Goal: Information Seeking & Learning: Learn about a topic

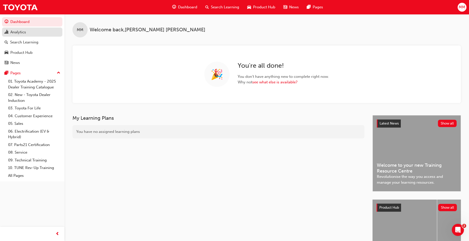
click at [25, 35] on div "Analytics" at bounding box center [18, 32] width 16 height 6
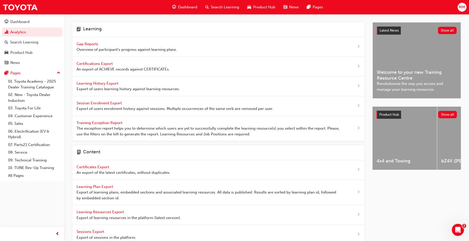
click at [86, 43] on span "Gap Reports" at bounding box center [87, 44] width 23 height 5
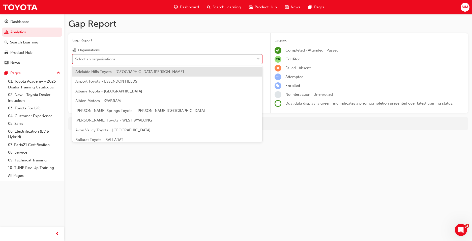
click at [102, 59] on div "Select an organisations" at bounding box center [95, 59] width 40 height 6
click at [76, 59] on input "Organisations option Adelaide Hills Toyota - [GEOGRAPHIC_DATA][PERSON_NAME] foc…" at bounding box center [75, 59] width 1 height 4
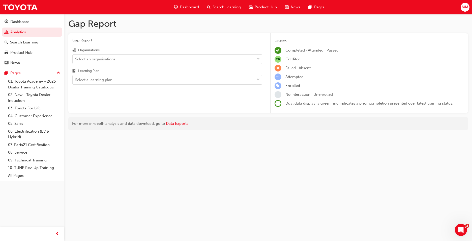
click at [135, 44] on div "Gap Report Organisations Select an organisations Learning Plan Select a learnin…" at bounding box center [167, 73] width 198 height 80
click at [26, 31] on link "Analytics" at bounding box center [32, 32] width 60 height 9
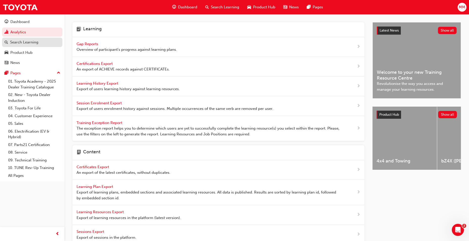
click at [17, 40] on div "Search Learning" at bounding box center [24, 42] width 28 height 6
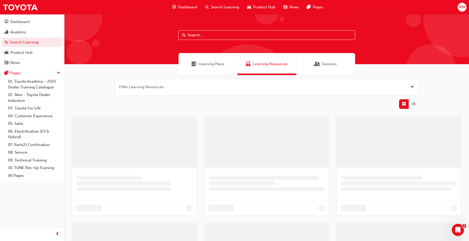
click at [317, 69] on div "Sessions" at bounding box center [325, 64] width 59 height 22
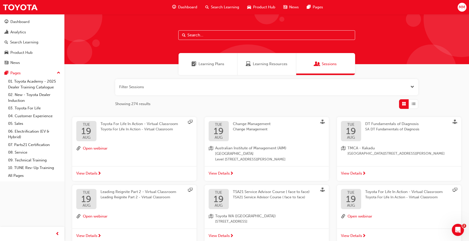
click at [268, 61] on span "Learning Resources" at bounding box center [270, 64] width 35 height 6
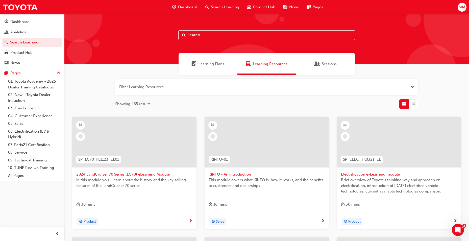
click at [178, 91] on button "button" at bounding box center [266, 87] width 303 height 16
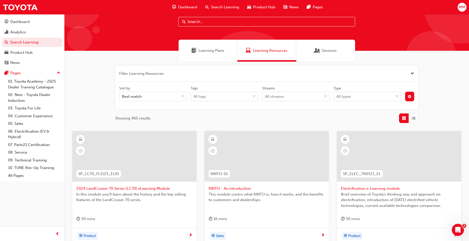
scroll to position [25, 0]
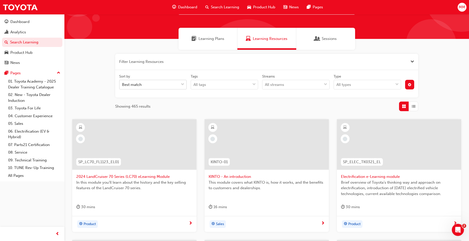
click at [172, 84] on div "Best match" at bounding box center [148, 84] width 59 height 9
click at [122, 84] on input "Sort by Best match" at bounding box center [122, 84] width 1 height 4
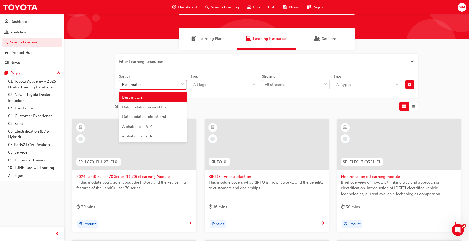
click at [94, 67] on div "Filter Learning Resources Sort by option Best match focused, 1 of 5. 5 results …" at bounding box center [266, 220] width 404 height 341
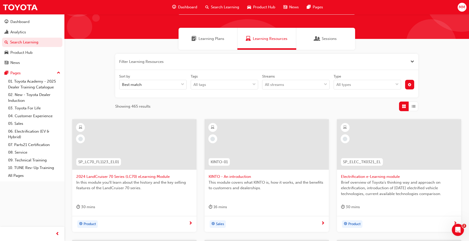
click at [335, 35] on div "Sessions" at bounding box center [325, 39] width 59 height 22
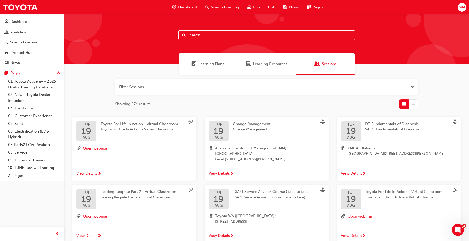
click at [197, 89] on button "button" at bounding box center [266, 87] width 303 height 16
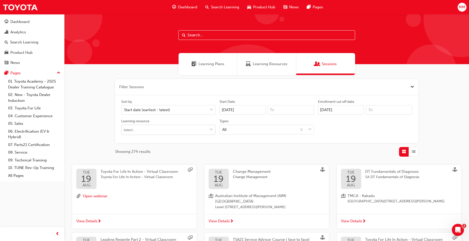
click at [191, 126] on input "Learning resource" at bounding box center [168, 130] width 94 height 10
click at [267, 130] on div "All" at bounding box center [258, 129] width 77 height 9
click at [223, 130] on input "Types All" at bounding box center [222, 129] width 1 height 4
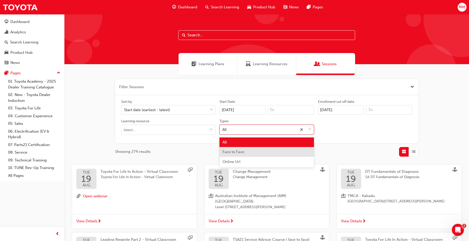
drag, startPoint x: 251, startPoint y: 155, endPoint x: 248, endPoint y: 154, distance: 3.0
click at [251, 154] on div "Face to Face" at bounding box center [266, 152] width 94 height 10
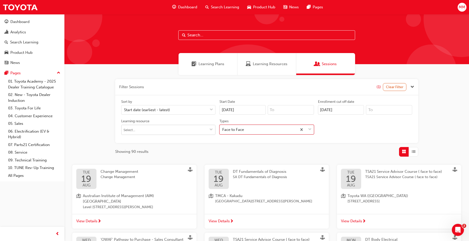
click at [163, 131] on input "Learning resource" at bounding box center [168, 130] width 94 height 10
type input "DT"
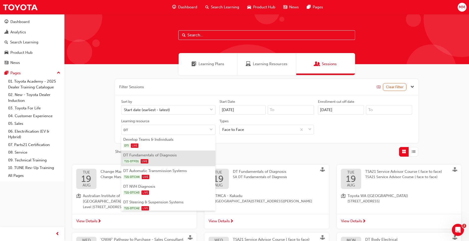
click at [159, 158] on div "T21-DTFD1 LIVE" at bounding box center [168, 161] width 90 height 6
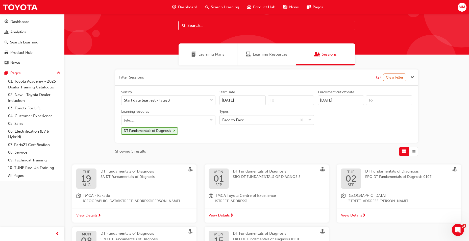
scroll to position [25, 0]
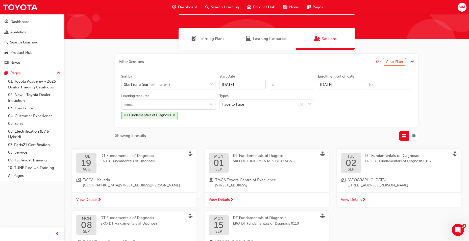
click at [138, 178] on span "TMCA - Kakadu" at bounding box center [131, 180] width 97 height 6
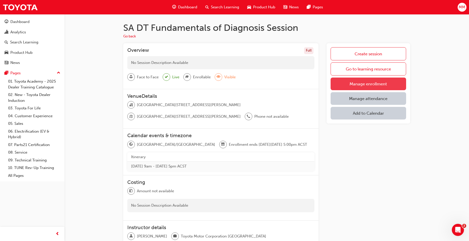
click at [379, 84] on link "Manage enrollment" at bounding box center [367, 83] width 75 height 13
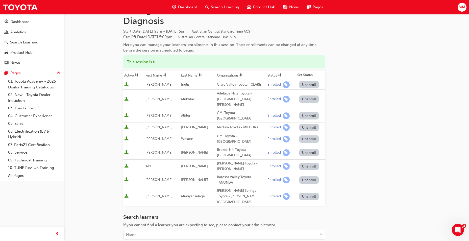
scroll to position [50, 0]
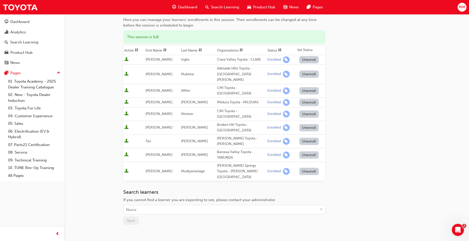
click at [376, 118] on div "Go to session detail page Manage enrollment for SA DT Fundamentals of Diagnosis…" at bounding box center [266, 114] width 287 height 300
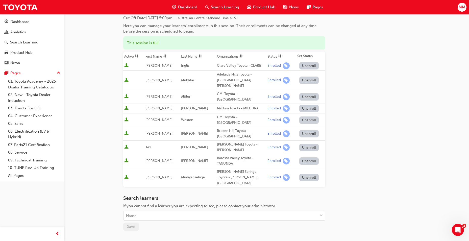
click at [345, 92] on div "Go to session detail page Manage enrollment for SA DT Fundamentals of Diagnosis…" at bounding box center [266, 120] width 287 height 300
click at [344, 92] on div "Go to session detail page Manage enrollment for SA DT Fundamentals of Diagnosis…" at bounding box center [266, 120] width 287 height 300
click at [371, 94] on div "Go to session detail page Manage enrollment for SA DT Fundamentals of Diagnosis…" at bounding box center [266, 120] width 287 height 300
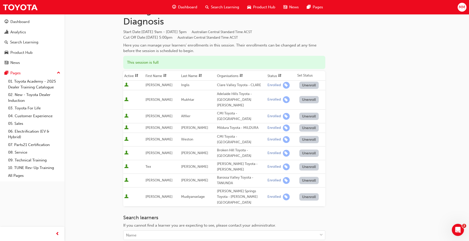
scroll to position [24, 0]
click at [395, 102] on div "Go to session detail page Manage enrollment for SA DT Fundamentals of Diagnosis…" at bounding box center [266, 140] width 287 height 300
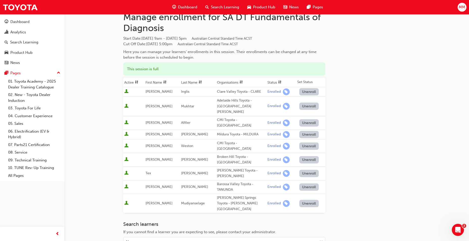
scroll to position [17, 0]
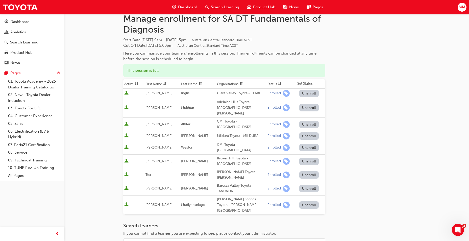
click at [406, 106] on div "Go to session detail page Manage enrollment for SA DT Fundamentals of Diagnosis…" at bounding box center [266, 147] width 287 height 300
click at [28, 30] on div "Analytics" at bounding box center [32, 32] width 55 height 6
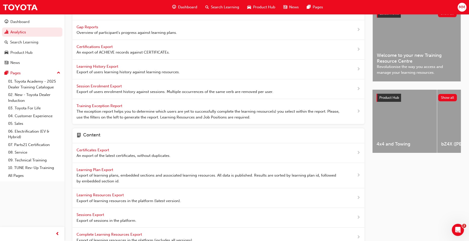
click at [92, 26] on span "Gap Reports" at bounding box center [87, 27] width 23 height 5
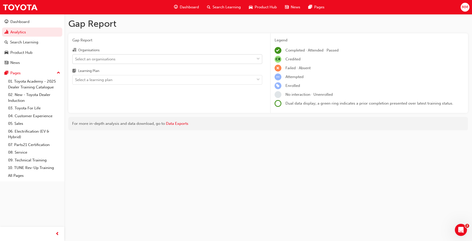
click at [130, 58] on div "Select an organisations" at bounding box center [164, 59] width 182 height 9
click at [76, 58] on input "Organisations Select an organisations" at bounding box center [75, 59] width 1 height 4
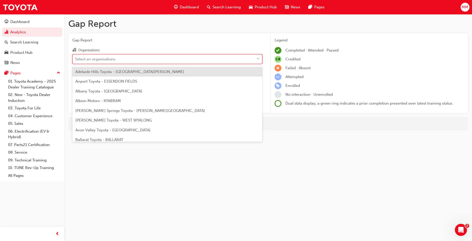
click at [105, 58] on div "Select an organisations" at bounding box center [95, 59] width 40 height 6
click at [76, 58] on input "Organisations option Adelaide Hills Toyota - [GEOGRAPHIC_DATA][PERSON_NAME] foc…" at bounding box center [75, 59] width 1 height 4
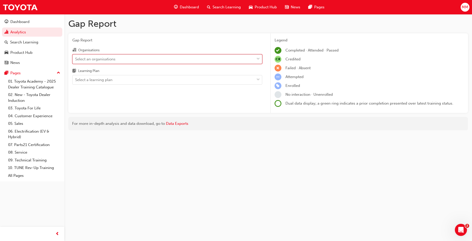
click at [107, 59] on div "Select an organisations" at bounding box center [95, 59] width 40 height 6
click at [76, 59] on input "Organisations 0 results available. Select is focused ,type to refine list, pres…" at bounding box center [75, 59] width 1 height 4
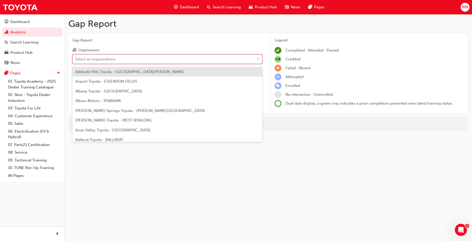
click at [112, 58] on div "Select an organisations" at bounding box center [95, 59] width 40 height 6
click at [76, 58] on input "Organisations option Adelaide Hills Toyota - [GEOGRAPHIC_DATA][PERSON_NAME] foc…" at bounding box center [75, 59] width 1 height 4
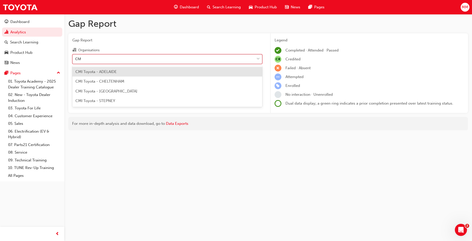
type input "CMI"
click at [111, 73] on span "CMI Toyota - ADELAIDE" at bounding box center [95, 71] width 41 height 5
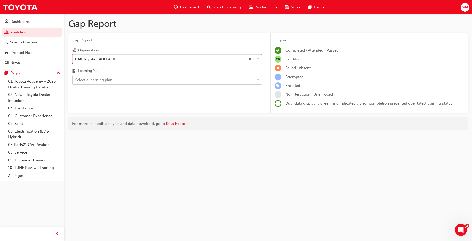
click at [116, 81] on div "Select a learning plan" at bounding box center [164, 79] width 182 height 9
click at [76, 81] on input "Learning Plan Select a learning plan" at bounding box center [75, 79] width 1 height 4
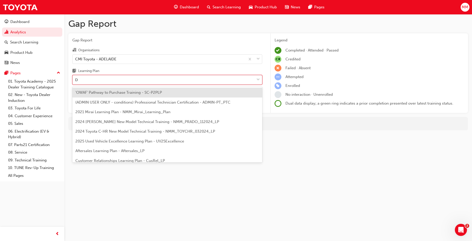
type input "DT"
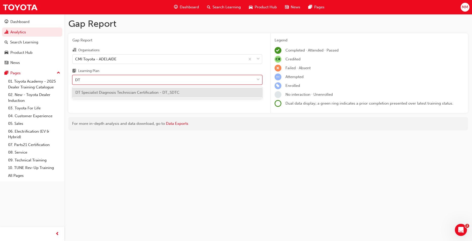
click at [144, 92] on span "DT Specialist Diagnosis Technician Certification - DT_SDTC" at bounding box center [127, 92] width 104 height 5
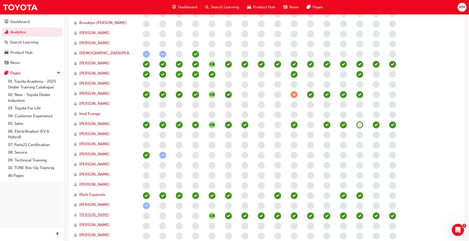
scroll to position [220, 0]
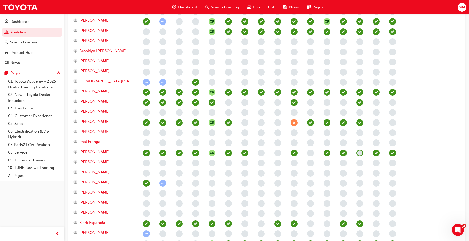
click at [96, 131] on span "[PERSON_NAME]" at bounding box center [94, 132] width 30 height 6
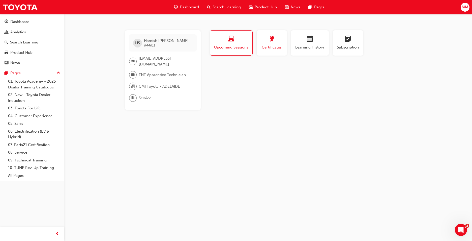
click at [277, 40] on div "button" at bounding box center [272, 40] width 23 height 8
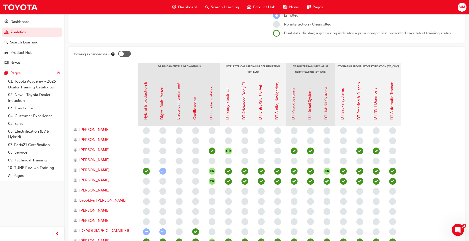
scroll to position [69, 0]
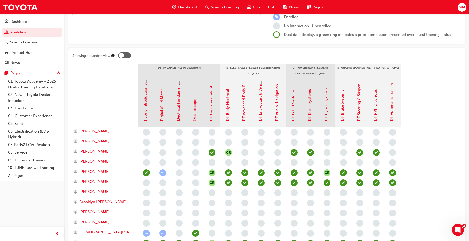
click at [103, 108] on div at bounding box center [105, 102] width 66 height 50
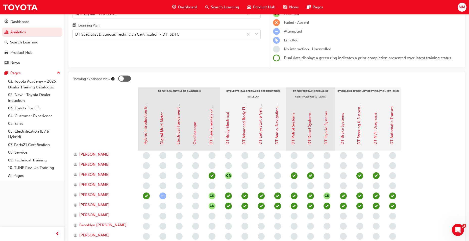
scroll to position [44, 0]
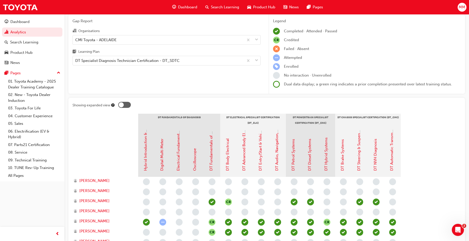
scroll to position [19, 0]
click at [122, 60] on div "DT Specialist Diagnosis Technician Certification - DT_SDTC" at bounding box center [127, 61] width 104 height 6
click at [76, 60] on input "Learning Plan DT Specialist Diagnosis Technician Certification - DT_SDTC" at bounding box center [75, 61] width 1 height 4
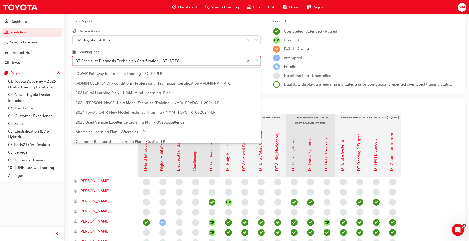
scroll to position [16, 0]
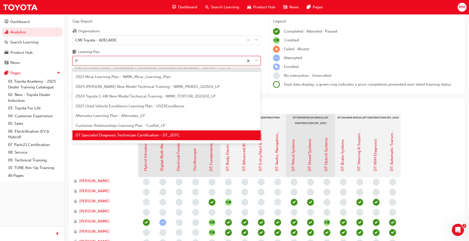
type input "PT"
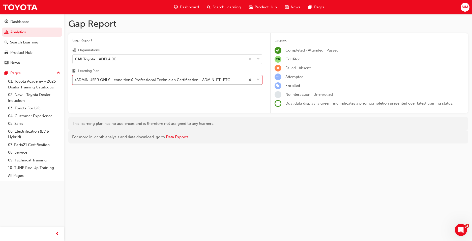
click at [183, 81] on div "(ADMIN USER ONLY - conditions) Professional Technician Certification - ADMIN-PT…" at bounding box center [152, 80] width 155 height 6
click at [76, 81] on input "Learning Plan option (ADMIN USER ONLY - conditions) Professional Technician Cer…" at bounding box center [75, 79] width 1 height 4
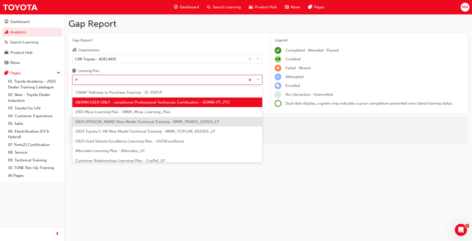
type input "PT"
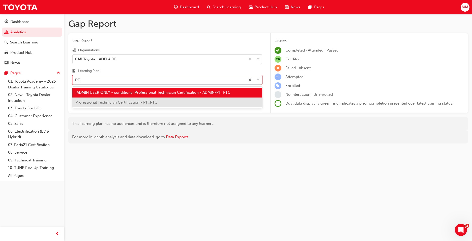
click at [143, 101] on span "Professional Technician Certification - PT_PTC" at bounding box center [116, 102] width 82 height 5
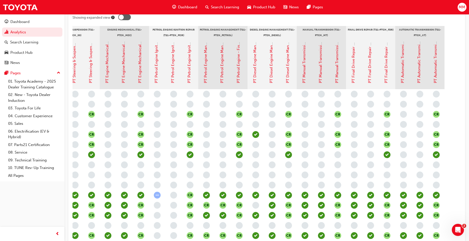
scroll to position [102, 0]
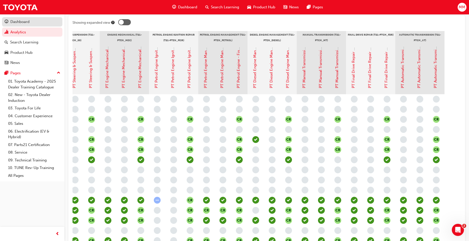
click at [41, 22] on div "Dashboard" at bounding box center [32, 22] width 55 height 6
